Goal: Browse casually

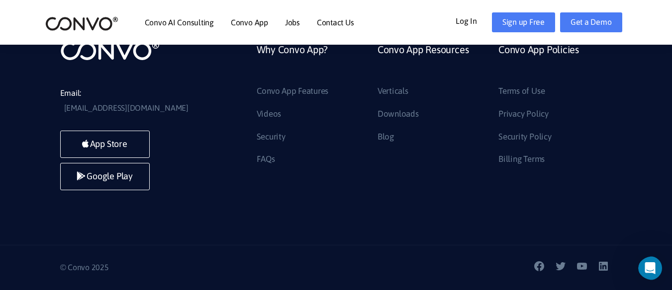
scroll to position [7053, 0]
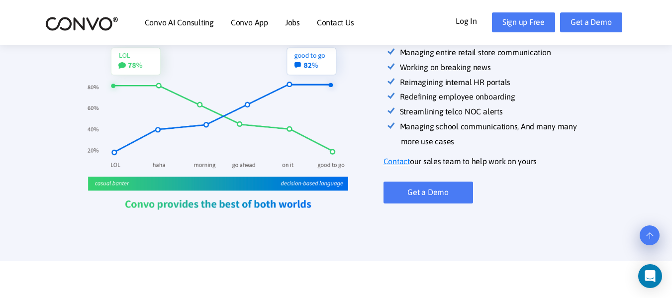
scroll to position [447, 0]
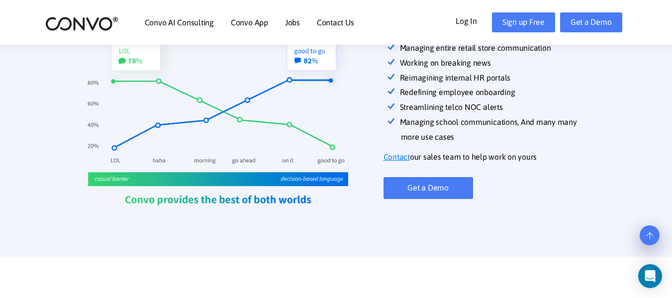
drag, startPoint x: 437, startPoint y: 114, endPoint x: 550, endPoint y: 138, distance: 115.2
click at [550, 138] on li "Managing school communications, And many many more use cases" at bounding box center [506, 130] width 211 height 30
drag, startPoint x: 550, startPoint y: 138, endPoint x: 545, endPoint y: 138, distance: 5.5
click at [550, 139] on div "Convo diverse set of customers are: Managing entire retail store communication …" at bounding box center [497, 121] width 229 height 200
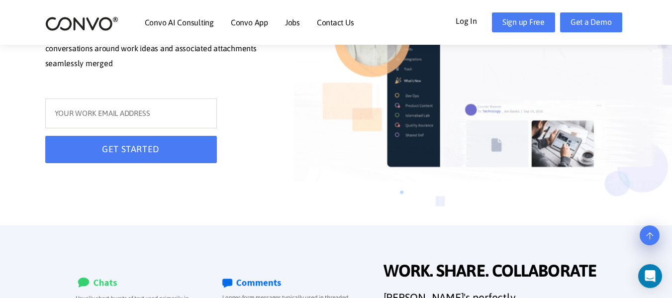
scroll to position [0, 0]
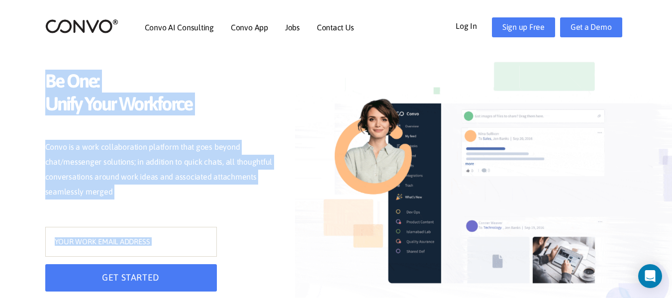
drag, startPoint x: 46, startPoint y: 83, endPoint x: 299, endPoint y: 191, distance: 275.3
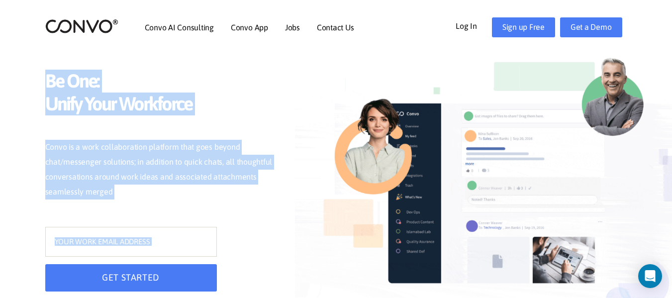
click at [298, 191] on div "Be One: Unify Your Workforce Convo is a work collaboration platform that goes b…" at bounding box center [336, 176] width 597 height 353
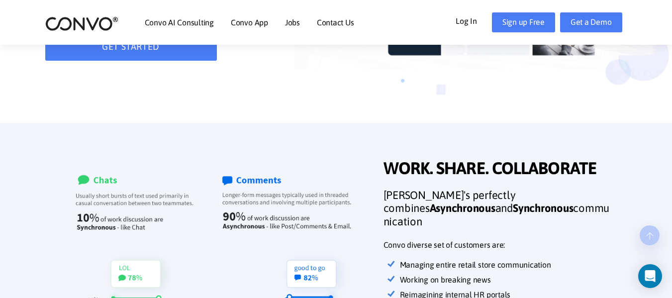
scroll to position [298, 0]
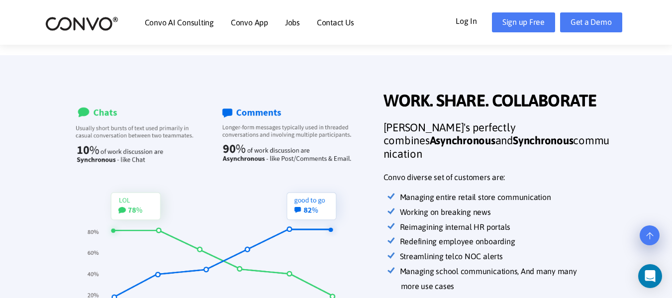
click at [395, 112] on span "WORK. SHARE. COLLABORATE" at bounding box center [497, 101] width 229 height 23
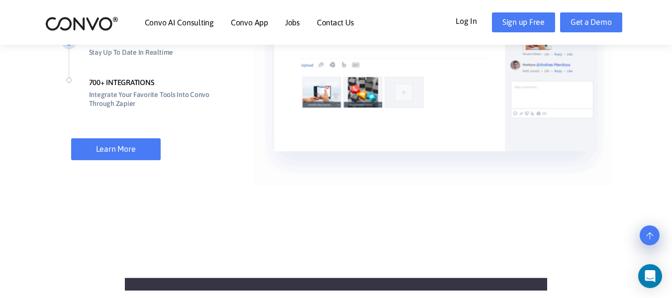
drag, startPoint x: 389, startPoint y: 105, endPoint x: 544, endPoint y: 197, distance: 180.3
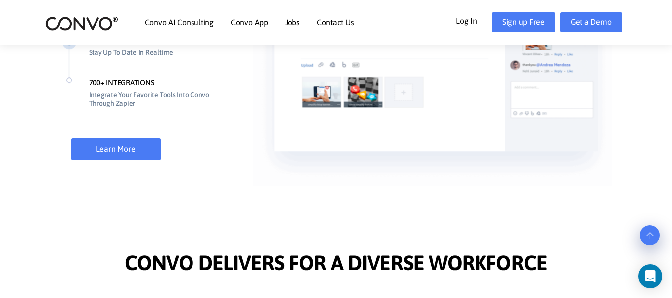
scroll to position [945, 0]
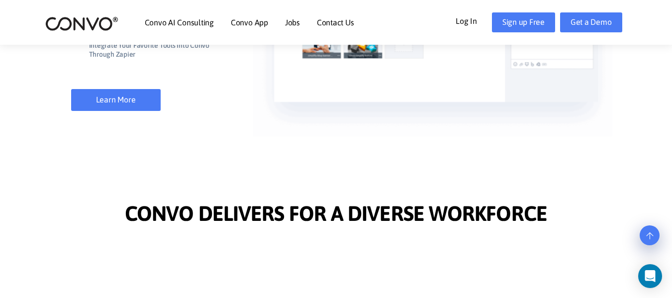
click at [524, 218] on span "CONVO DELIVERS FOR A DIVERSE WORKFORCE" at bounding box center [336, 214] width 422 height 27
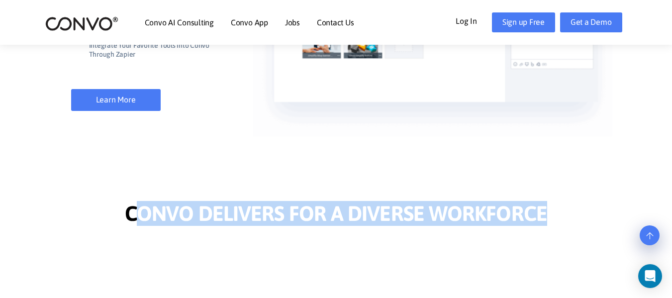
click at [524, 218] on span "CONVO DELIVERS FOR A DIVERSE WORKFORCE" at bounding box center [336, 214] width 422 height 27
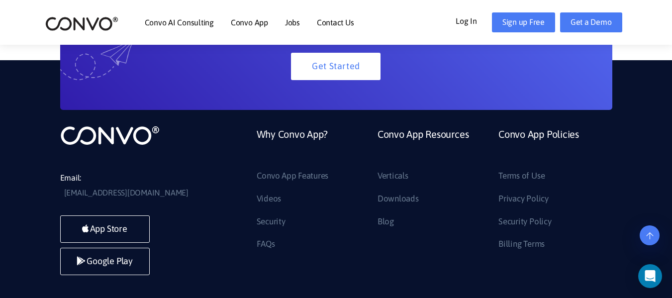
scroll to position [2354, 0]
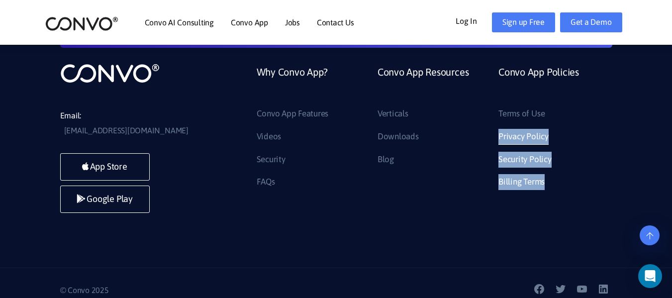
drag, startPoint x: 575, startPoint y: 204, endPoint x: 500, endPoint y: 143, distance: 96.5
click at [500, 143] on div "Email: support@convo.com App Store Google Play Why Convo App? Convo App Feature…" at bounding box center [336, 132] width 672 height 269
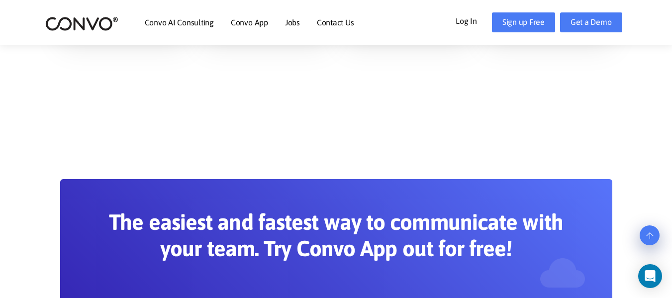
click at [495, 143] on section "The easiest and fastest way to communicate with your team. Try Convo App out fo…" at bounding box center [336, 257] width 672 height 276
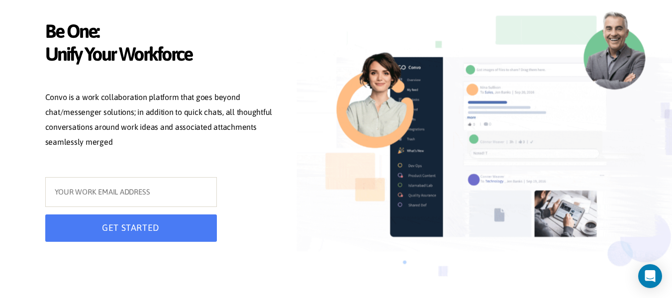
scroll to position [0, 0]
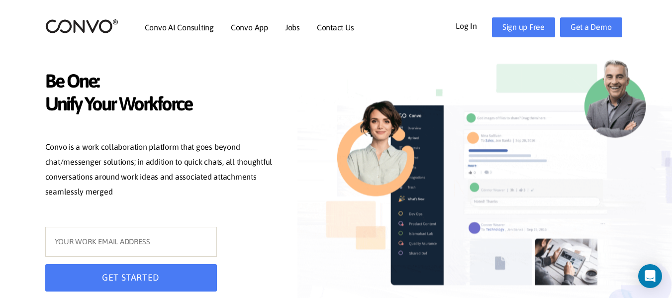
drag, startPoint x: 554, startPoint y: 261, endPoint x: 59, endPoint y: 72, distance: 530.0
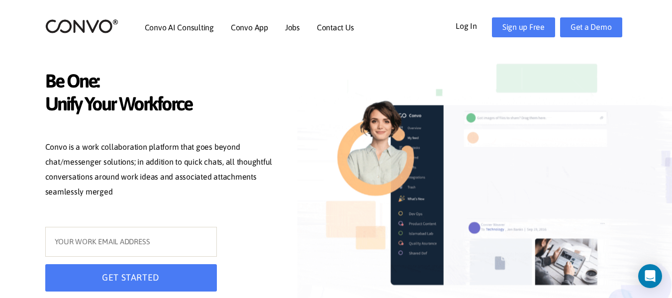
copy div "e One: Unify Your Workforce Convo is a work collaboration platform that goes be…"
